Goal: Information Seeking & Learning: Learn about a topic

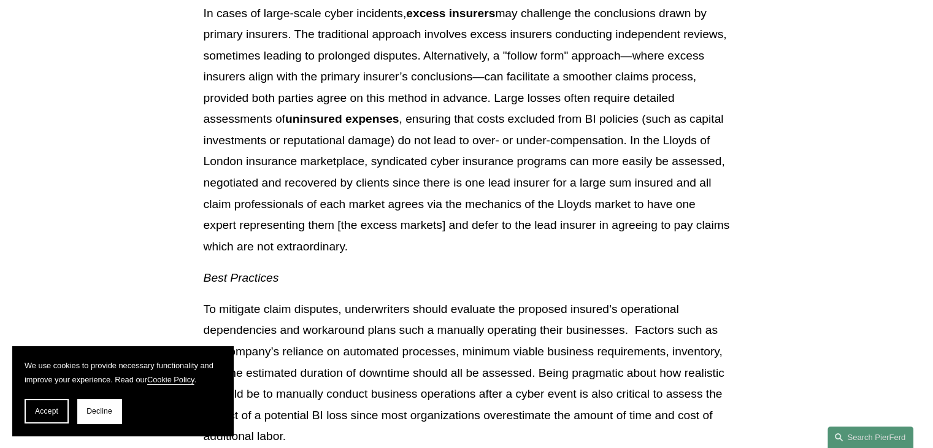
scroll to position [2158, 0]
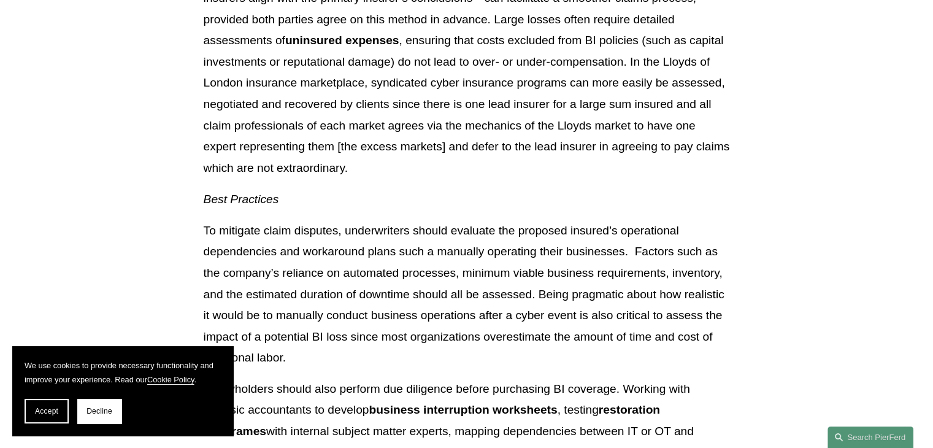
click at [394, 359] on p "To mitigate claim disputes, underwriters should evaluate the proposed insured’s…" at bounding box center [467, 294] width 526 height 148
click at [284, 256] on p "To mitigate claim disputes, underwriters should evaluate the proposed insured’s…" at bounding box center [467, 294] width 526 height 148
click at [308, 244] on p "To mitigate claim disputes, underwriters should evaluate the proposed insured’s…" at bounding box center [467, 294] width 526 height 148
click at [521, 255] on p "To mitigate claim disputes, underwriters should evaluate the proposed insured’s…" at bounding box center [467, 294] width 526 height 148
click at [591, 255] on p "To mitigate claim disputes, underwriters should evaluate the proposed insured’s…" at bounding box center [467, 294] width 526 height 148
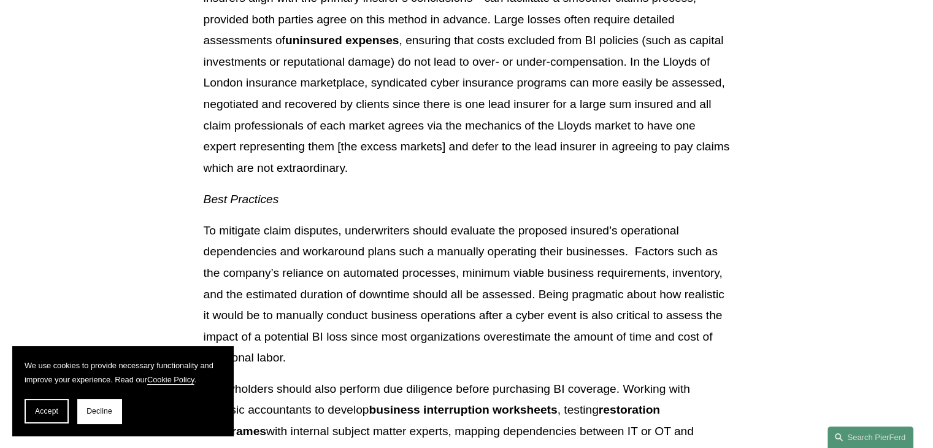
click at [522, 251] on p "To mitigate claim disputes, underwriters should evaluate the proposed insured’s…" at bounding box center [467, 294] width 526 height 148
click at [519, 232] on p "To mitigate claim disputes, underwriters should evaluate the proposed insured’s…" at bounding box center [467, 294] width 526 height 148
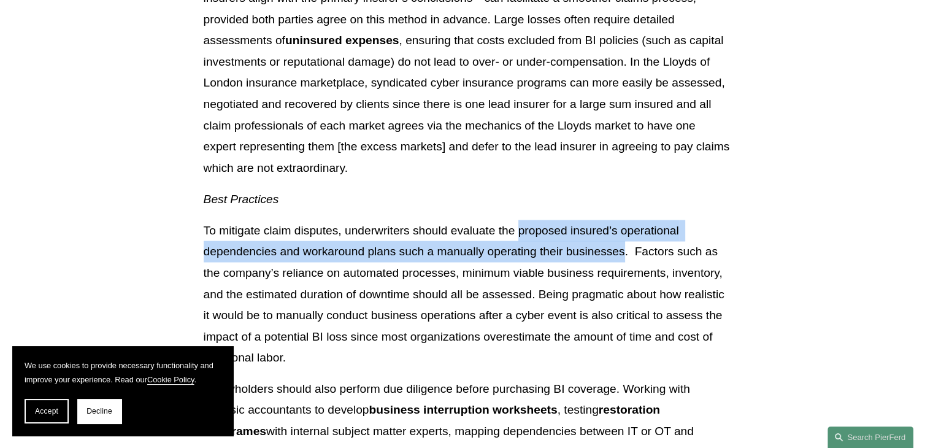
drag, startPoint x: 518, startPoint y: 234, endPoint x: 626, endPoint y: 243, distance: 108.3
click at [626, 243] on p "To mitigate claim disputes, underwriters should evaluate the proposed insured’s…" at bounding box center [467, 294] width 526 height 148
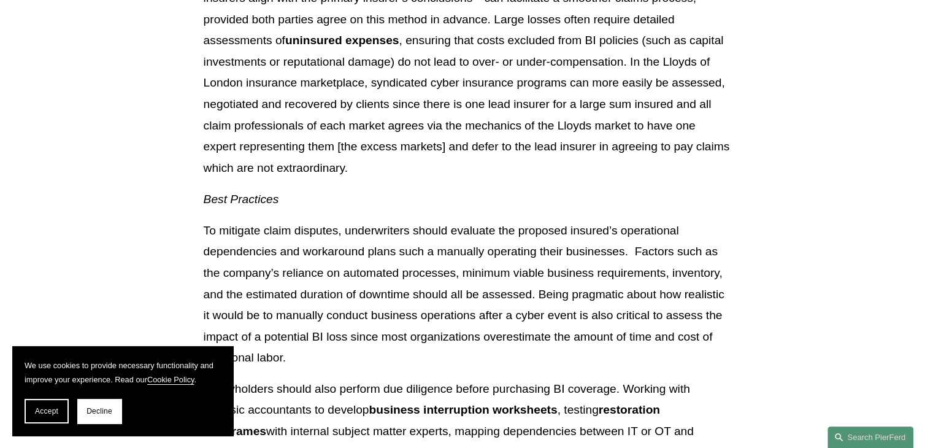
click at [439, 305] on p "To mitigate claim disputes, underwriters should evaluate the proposed insured’s…" at bounding box center [467, 294] width 526 height 148
click at [383, 318] on p "To mitigate claim disputes, underwriters should evaluate the proposed insured’s…" at bounding box center [467, 294] width 526 height 148
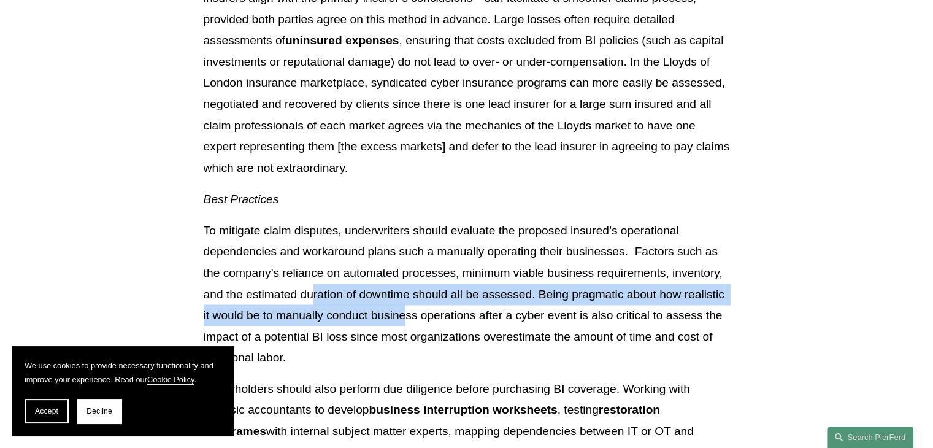
drag, startPoint x: 313, startPoint y: 295, endPoint x: 407, endPoint y: 316, distance: 95.5
click at [407, 315] on p "To mitigate claim disputes, underwriters should evaluate the proposed insured’s…" at bounding box center [467, 294] width 526 height 148
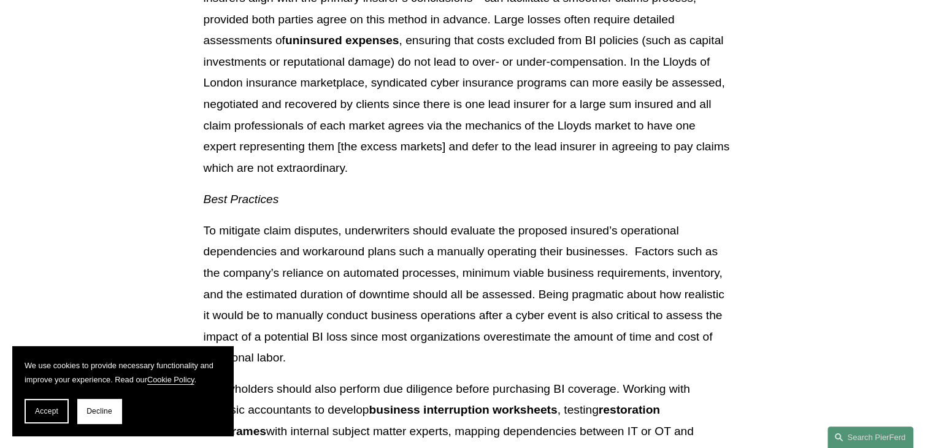
click at [410, 321] on p "To mitigate claim disputes, underwriters should evaluate the proposed insured’s…" at bounding box center [467, 294] width 526 height 148
click at [466, 317] on p "To mitigate claim disputes, underwriters should evaluate the proposed insured’s…" at bounding box center [467, 294] width 526 height 148
drag, startPoint x: 264, startPoint y: 318, endPoint x: 324, endPoint y: 325, distance: 59.9
click at [324, 325] on p "To mitigate claim disputes, underwriters should evaluate the proposed insured’s…" at bounding box center [467, 294] width 526 height 148
click at [372, 329] on p "To mitigate claim disputes, underwriters should evaluate the proposed insured’s…" at bounding box center [467, 294] width 526 height 148
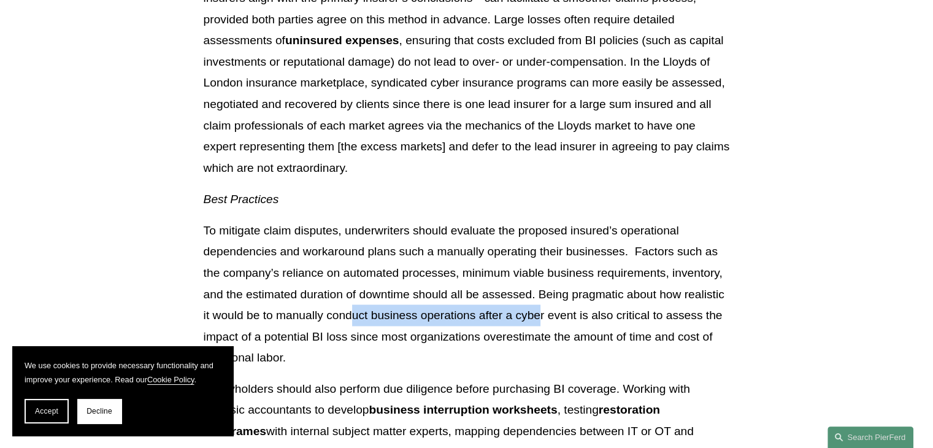
drag, startPoint x: 353, startPoint y: 316, endPoint x: 538, endPoint y: 317, distance: 185.2
click at [538, 317] on p "To mitigate claim disputes, underwriters should evaluate the proposed insured’s…" at bounding box center [467, 294] width 526 height 148
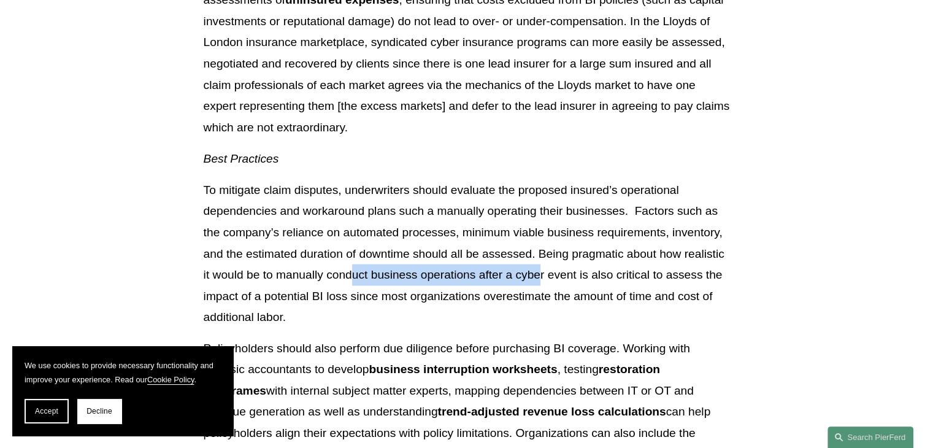
scroll to position [2219, 0]
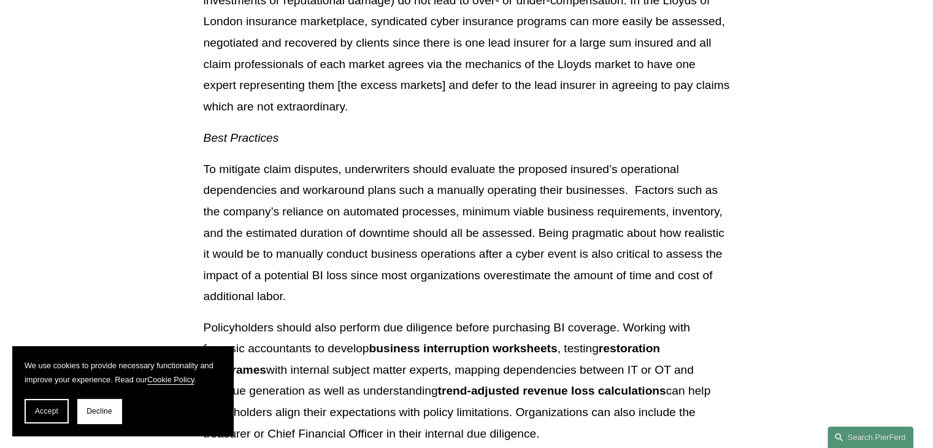
click at [366, 293] on p "To mitigate claim disputes, underwriters should evaluate the proposed insured’s…" at bounding box center [467, 232] width 526 height 148
click at [323, 299] on p "To mitigate claim disputes, underwriters should evaluate the proposed insured’s…" at bounding box center [467, 232] width 526 height 148
drag, startPoint x: 474, startPoint y: 280, endPoint x: 556, endPoint y: 275, distance: 82.9
click at [556, 275] on p "To mitigate claim disputes, underwriters should evaluate the proposed insured’s…" at bounding box center [467, 232] width 526 height 148
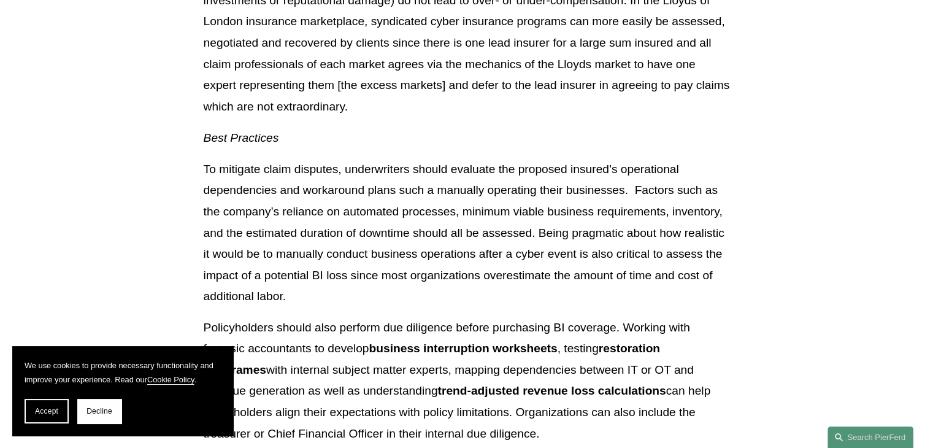
click at [548, 286] on p "To mitigate claim disputes, underwriters should evaluate the proposed insured’s…" at bounding box center [467, 232] width 526 height 148
click at [476, 293] on p "To mitigate claim disputes, underwriters should evaluate the proposed insured’s…" at bounding box center [467, 232] width 526 height 148
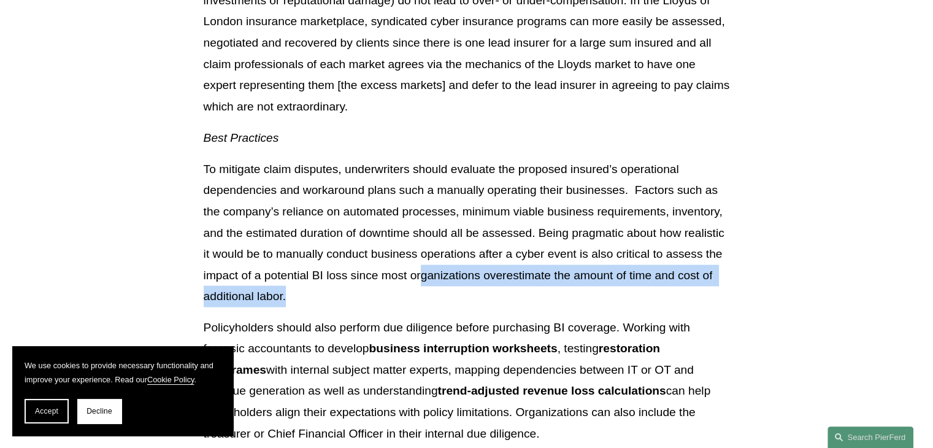
drag, startPoint x: 419, startPoint y: 276, endPoint x: 448, endPoint y: 290, distance: 32.1
click at [448, 288] on p "To mitigate claim disputes, underwriters should evaluate the proposed insured’s…" at bounding box center [467, 232] width 526 height 148
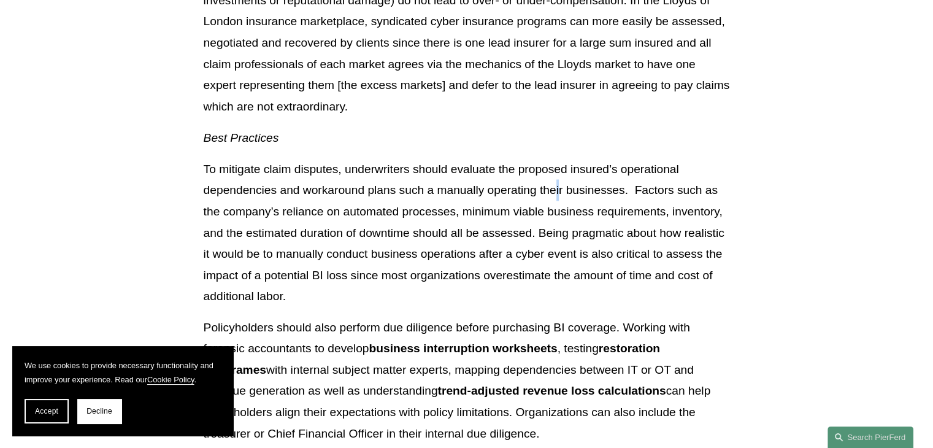
click at [557, 183] on p "To mitigate claim disputes, underwriters should evaluate the proposed insured’s…" at bounding box center [467, 232] width 526 height 148
click at [456, 172] on p "To mitigate claim disputes, underwriters should evaluate the proposed insured’s…" at bounding box center [467, 232] width 526 height 148
click at [370, 165] on p "To mitigate claim disputes, underwriters should evaluate the proposed insured’s…" at bounding box center [467, 232] width 526 height 148
click at [545, 174] on p "To mitigate claim disputes, underwriters should evaluate the proposed insured’s…" at bounding box center [467, 232] width 526 height 148
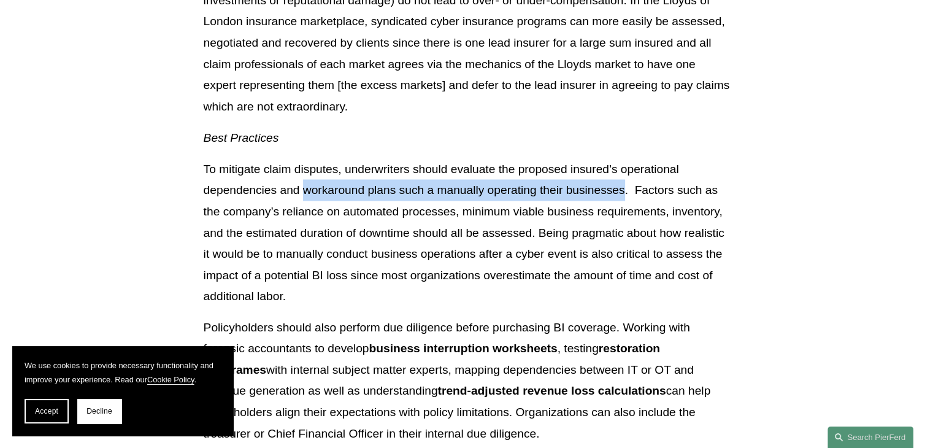
drag, startPoint x: 307, startPoint y: 193, endPoint x: 623, endPoint y: 190, distance: 316.5
click at [623, 190] on p "To mitigate claim disputes, underwriters should evaluate the proposed insured’s…" at bounding box center [467, 232] width 526 height 148
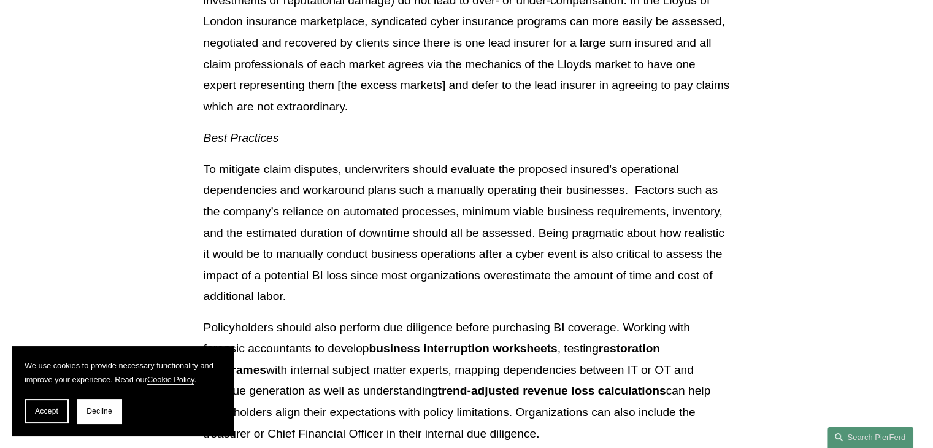
click at [415, 202] on p "To mitigate claim disputes, underwriters should evaluate the proposed insured’s…" at bounding box center [467, 232] width 526 height 148
click at [429, 192] on p "To mitigate claim disputes, underwriters should evaluate the proposed insured’s…" at bounding box center [467, 232] width 526 height 148
drag, startPoint x: 314, startPoint y: 184, endPoint x: 472, endPoint y: 186, distance: 157.7
click at [472, 186] on p "To mitigate claim disputes, underwriters should evaluate the proposed insured’s…" at bounding box center [467, 232] width 526 height 148
click at [474, 198] on p "To mitigate claim disputes, underwriters should evaluate the proposed insured’s…" at bounding box center [467, 232] width 526 height 148
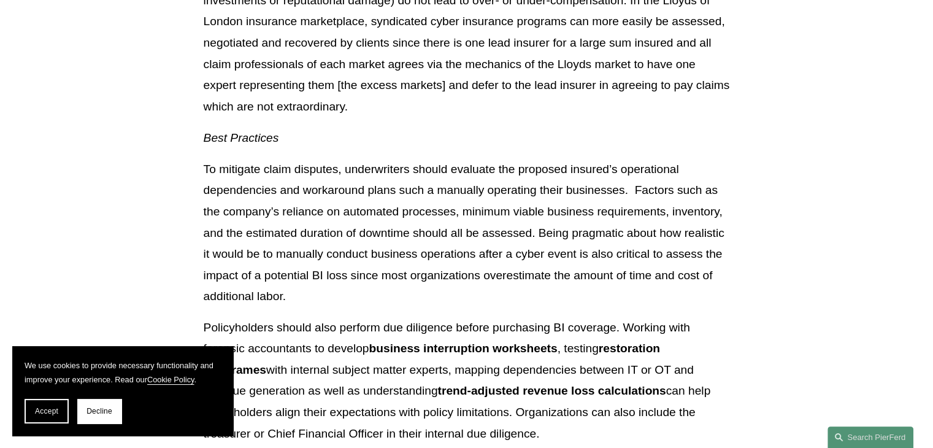
drag, startPoint x: 326, startPoint y: 209, endPoint x: 285, endPoint y: 220, distance: 43.1
click at [324, 210] on p "To mitigate claim disputes, underwriters should evaluate the proposed insured’s…" at bounding box center [467, 232] width 526 height 148
drag, startPoint x: 285, startPoint y: 220, endPoint x: 407, endPoint y: 213, distance: 122.9
click at [407, 213] on p "To mitigate claim disputes, underwriters should evaluate the proposed insured’s…" at bounding box center [467, 232] width 526 height 148
click at [439, 233] on p "To mitigate claim disputes, underwriters should evaluate the proposed insured’s…" at bounding box center [467, 232] width 526 height 148
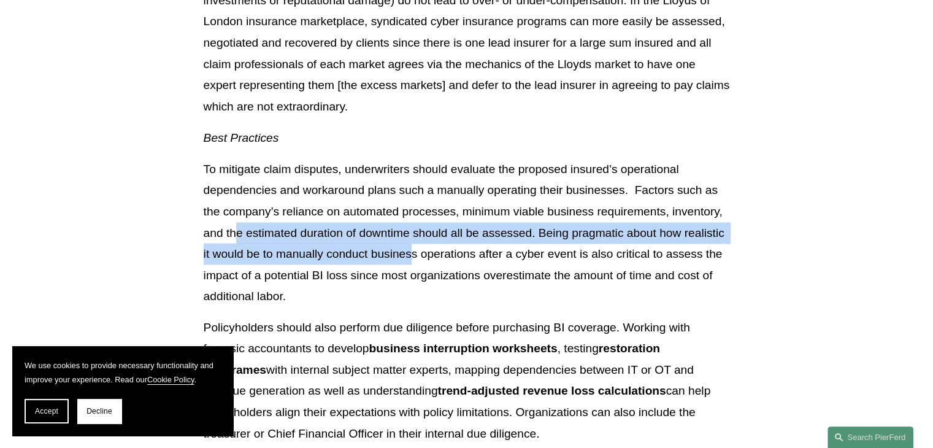
drag, startPoint x: 260, startPoint y: 234, endPoint x: 412, endPoint y: 250, distance: 152.9
click at [412, 250] on p "To mitigate claim disputes, underwriters should evaluate the proposed insured’s…" at bounding box center [467, 232] width 526 height 148
